Goal: Use online tool/utility: Use online tool/utility

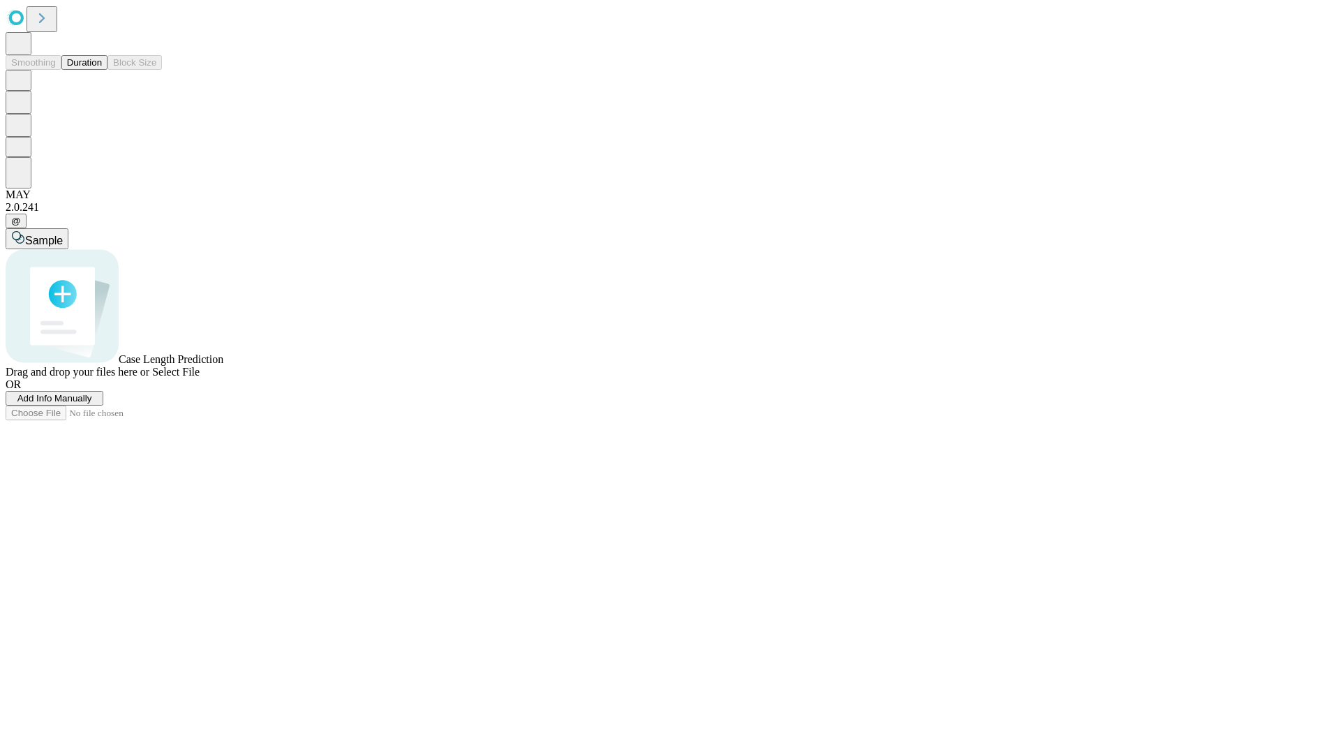
click at [200, 377] on span "Select File" at bounding box center [175, 372] width 47 height 12
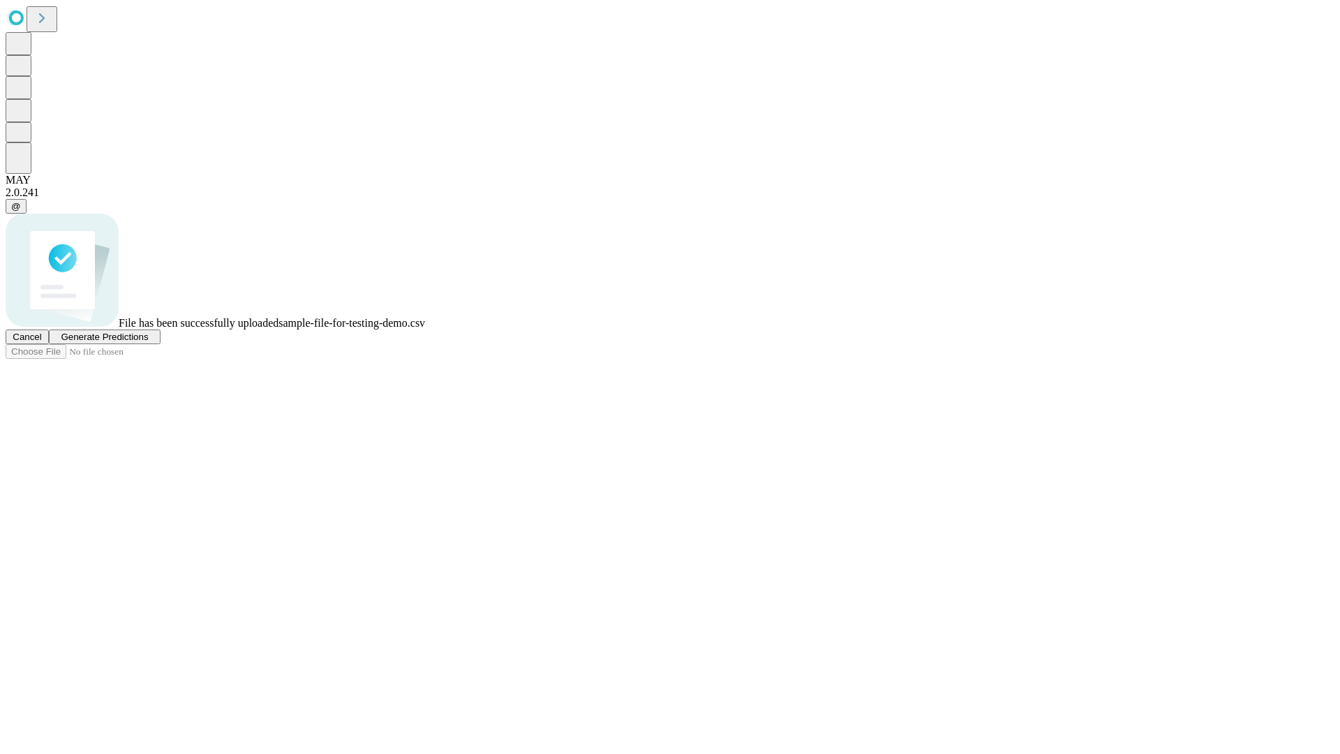
click at [148, 342] on span "Generate Predictions" at bounding box center [104, 336] width 87 height 10
